Goal: Task Accomplishment & Management: Complete application form

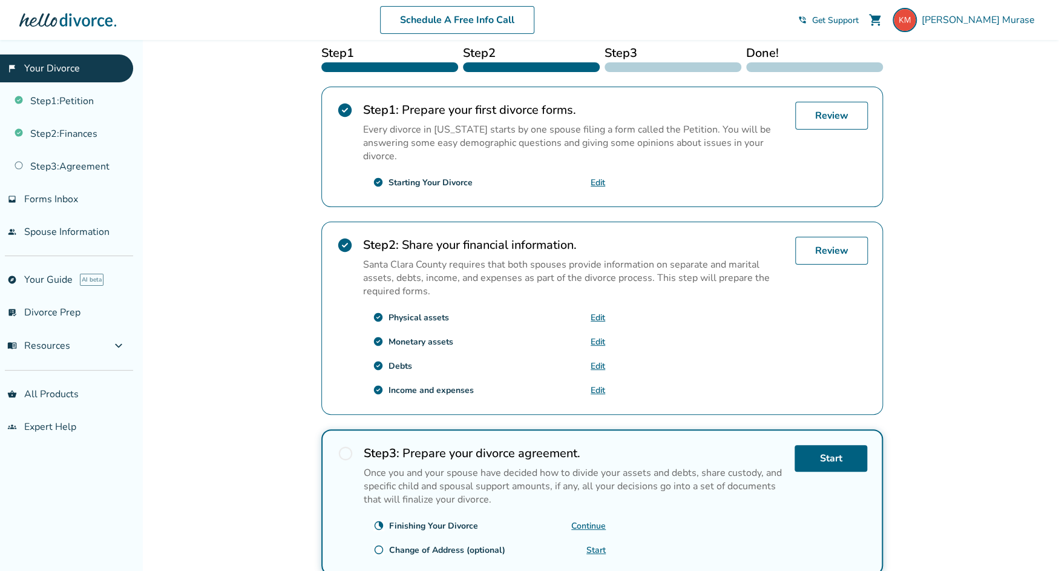
scroll to position [202, 0]
click at [823, 249] on link "Review" at bounding box center [831, 250] width 73 height 28
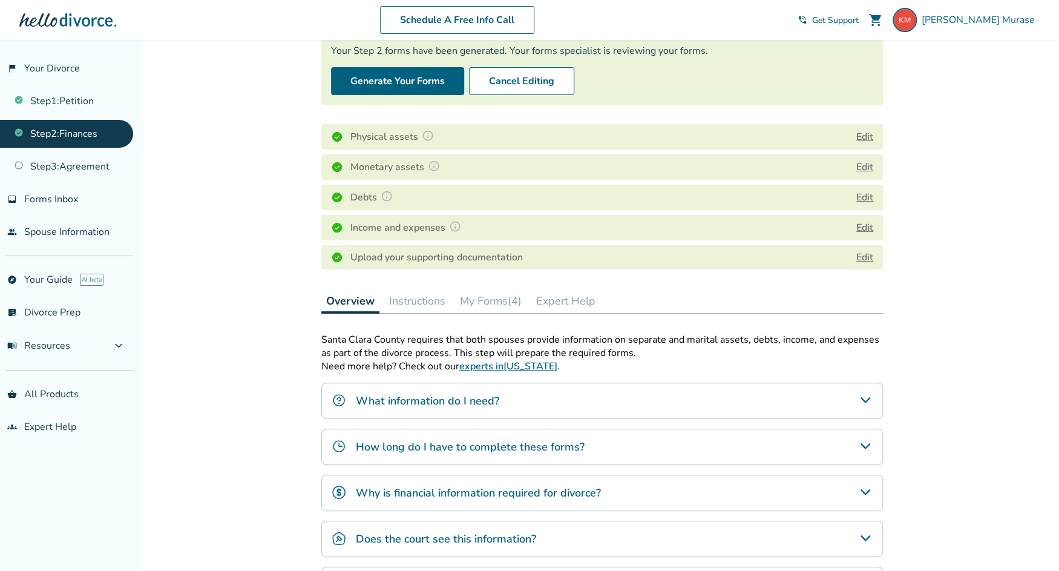
scroll to position [161, 0]
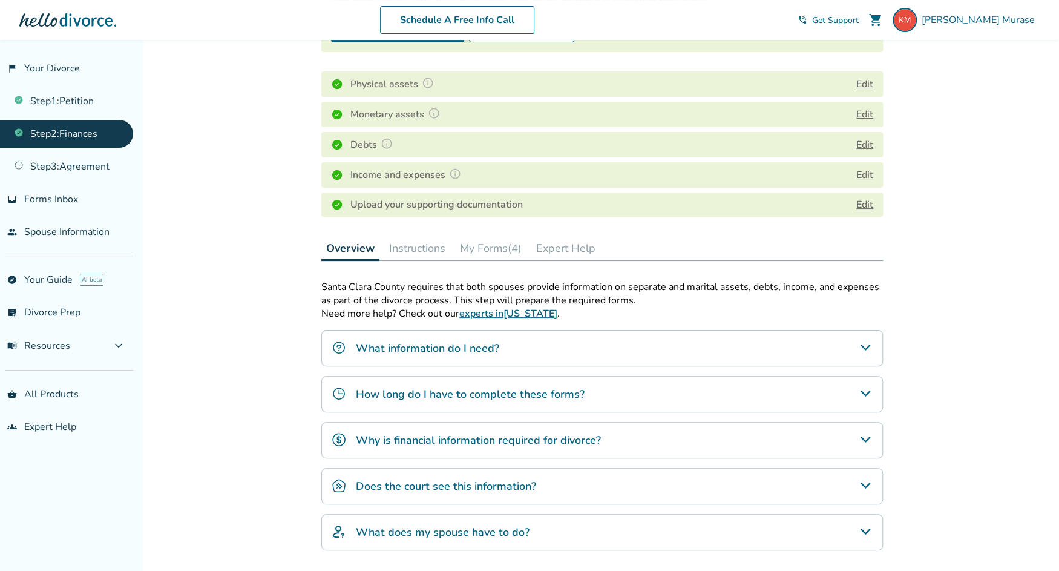
click at [492, 246] on button "My Forms (4)" at bounding box center [490, 248] width 71 height 24
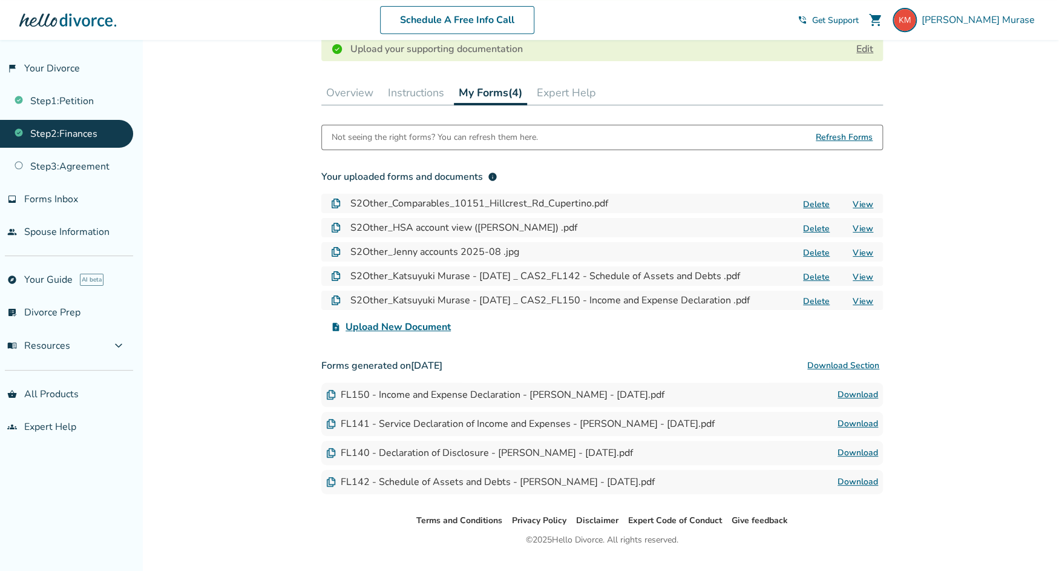
scroll to position [303, 0]
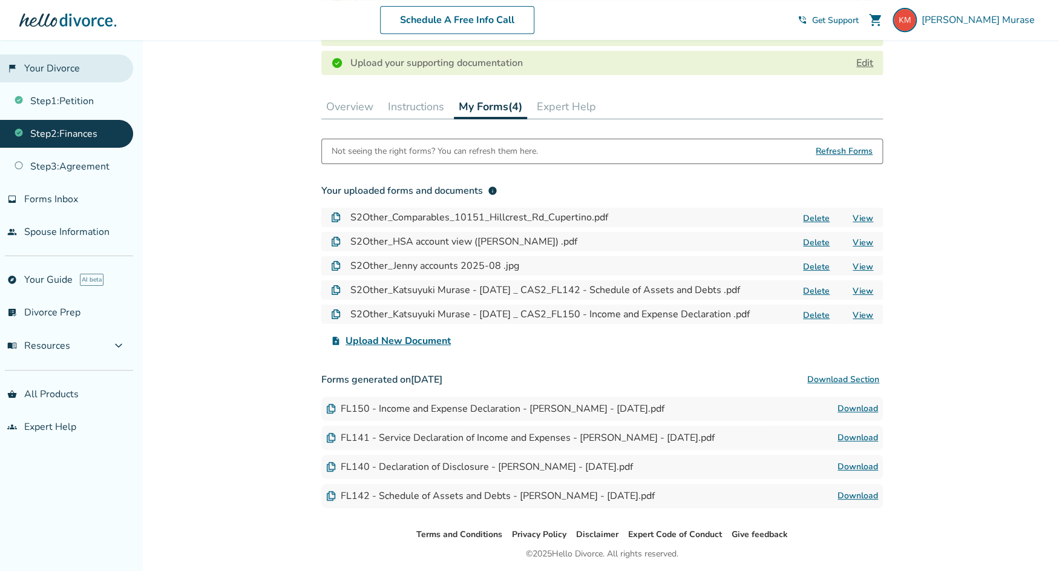
click at [56, 64] on link "flag_2 Your Divorce" at bounding box center [66, 68] width 133 height 28
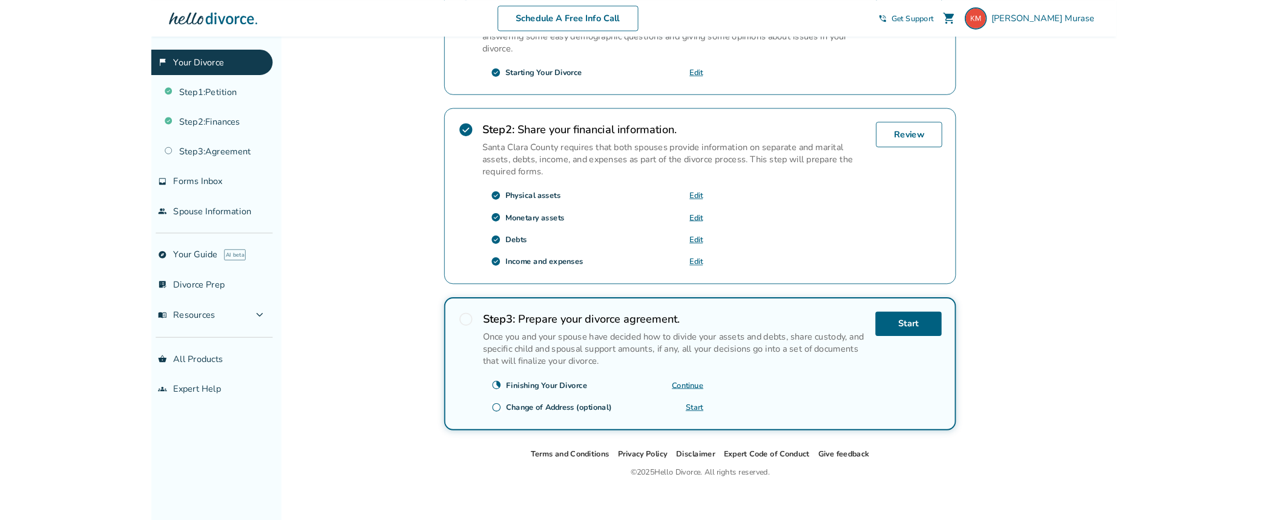
scroll to position [305, 0]
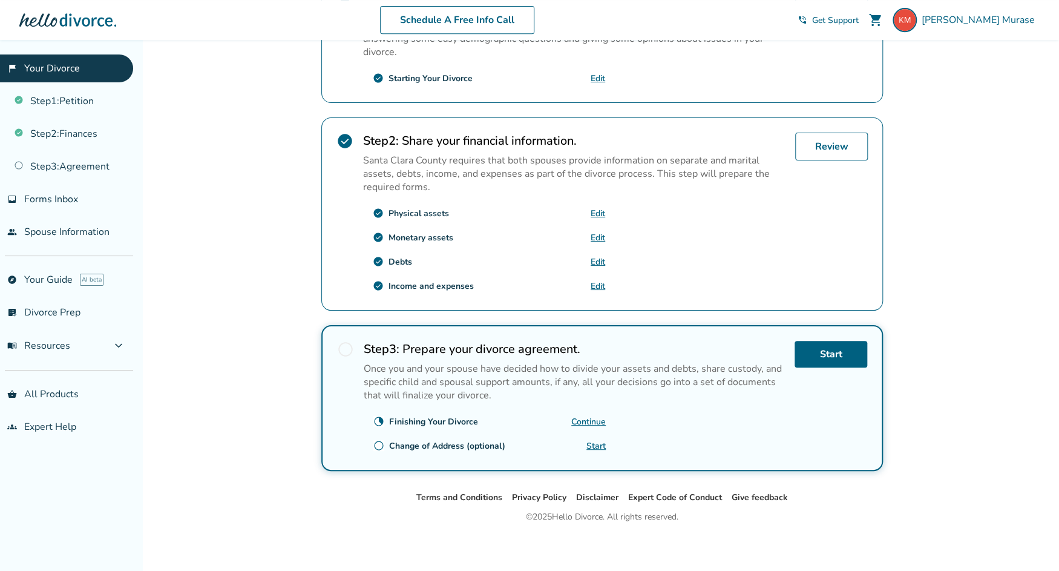
click at [987, 72] on div "Added to cart [PERSON_NAME] , welcome to your divorce platform. Your Plan: Plus…" at bounding box center [529, 155] width 1059 height 840
click at [981, 287] on div "Added to cart [PERSON_NAME] , welcome to your divorce platform. Your Plan: Plus…" at bounding box center [529, 155] width 1059 height 840
click at [596, 417] on link "Continue" at bounding box center [588, 422] width 35 height 12
